Goal: Find specific page/section: Find specific page/section

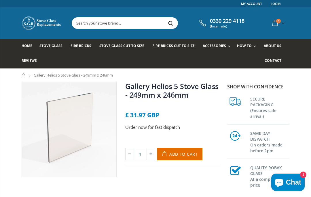
click at [47, 42] on link "Stove Glass" at bounding box center [52, 46] width 27 height 15
click at [52, 43] on link "Stove Glass" at bounding box center [52, 46] width 27 height 15
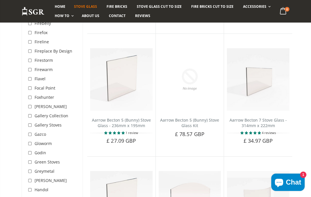
scroll to position [829, 0]
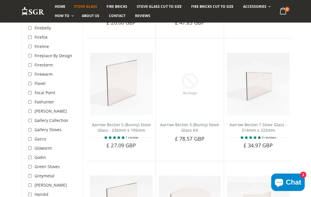
click at [31, 127] on input "checkbox" at bounding box center [31, 130] width 6 height 6
checkbox input "true"
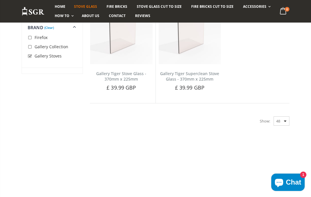
scroll to position [752, 0]
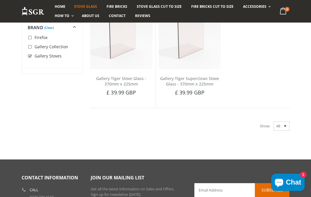
click at [28, 54] on input "checkbox" at bounding box center [31, 56] width 6 height 6
checkbox input "false"
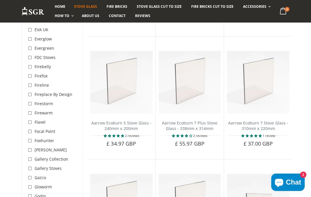
scroll to position [1328, 0]
click at [46, 156] on span "Gallery Collection" at bounding box center [52, 158] width 34 height 5
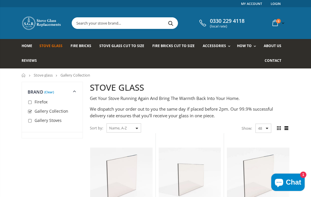
click at [33, 112] on input "checkbox" at bounding box center [31, 112] width 6 height 6
checkbox input "false"
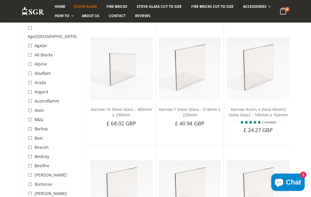
scroll to position [122, 0]
